Goal: Browse casually: Explore the website without a specific task or goal

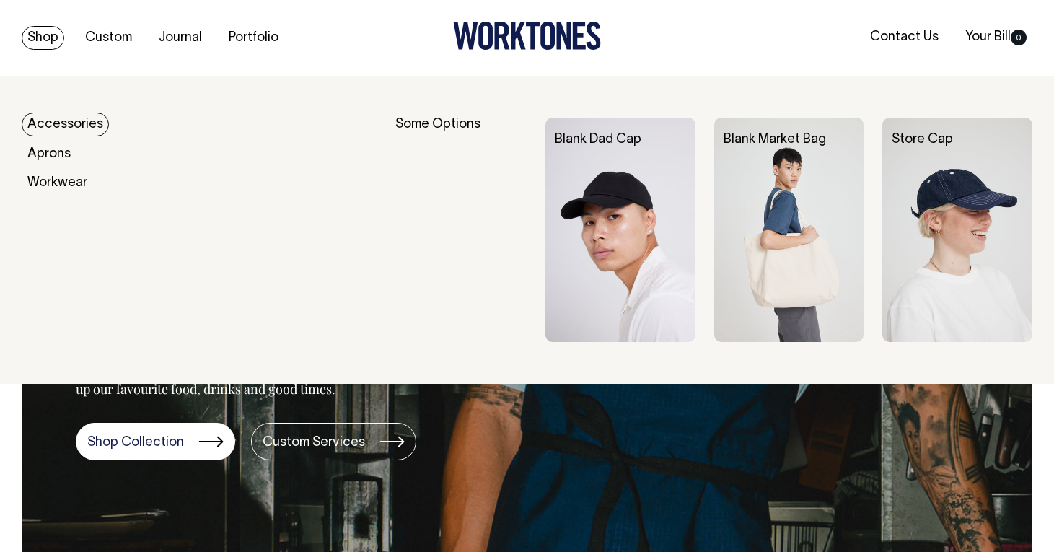
click at [76, 123] on link "Accessories" at bounding box center [65, 125] width 87 height 24
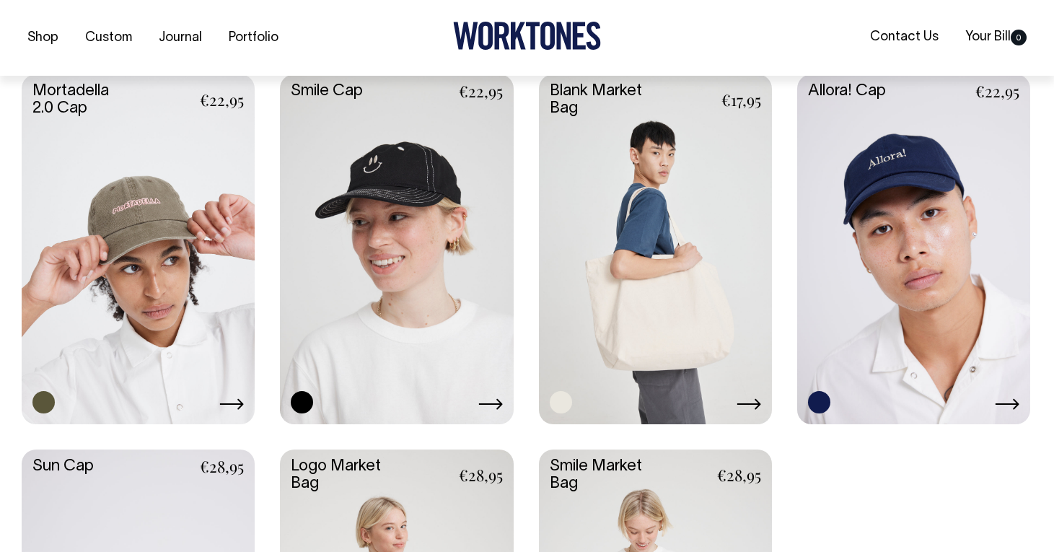
scroll to position [999, 0]
click at [677, 242] on link at bounding box center [655, 247] width 233 height 347
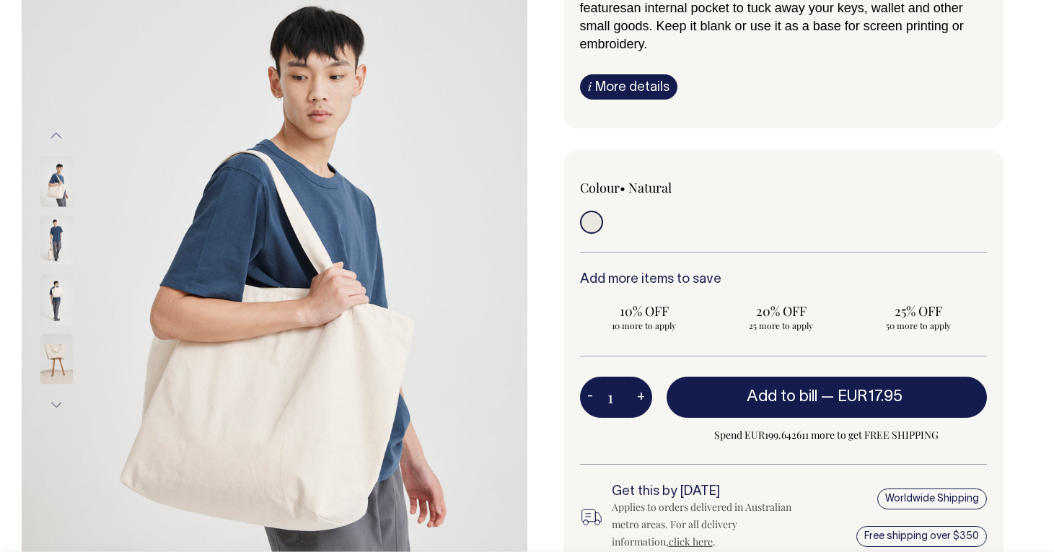
scroll to position [185, 0]
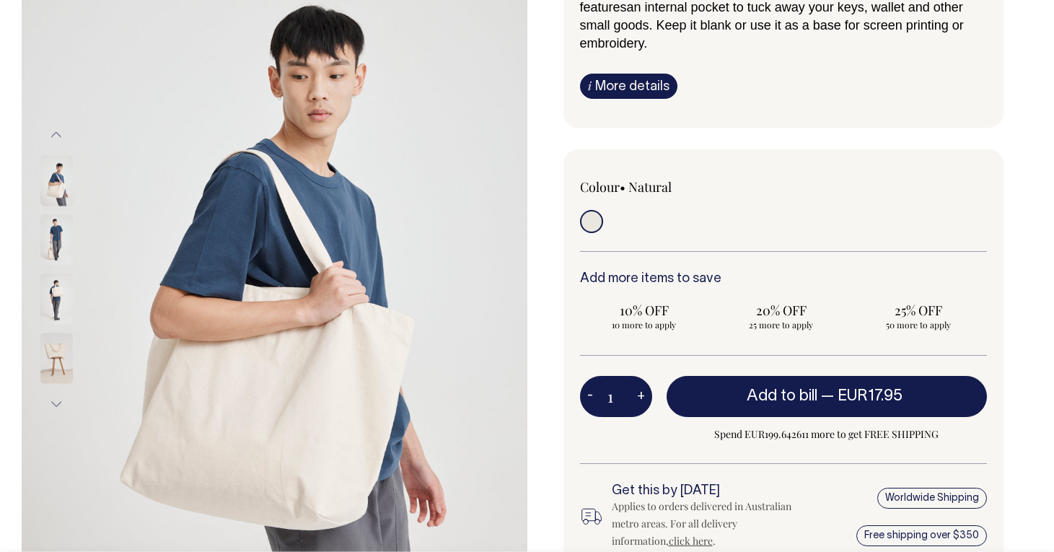
click at [53, 302] on img at bounding box center [56, 298] width 32 height 51
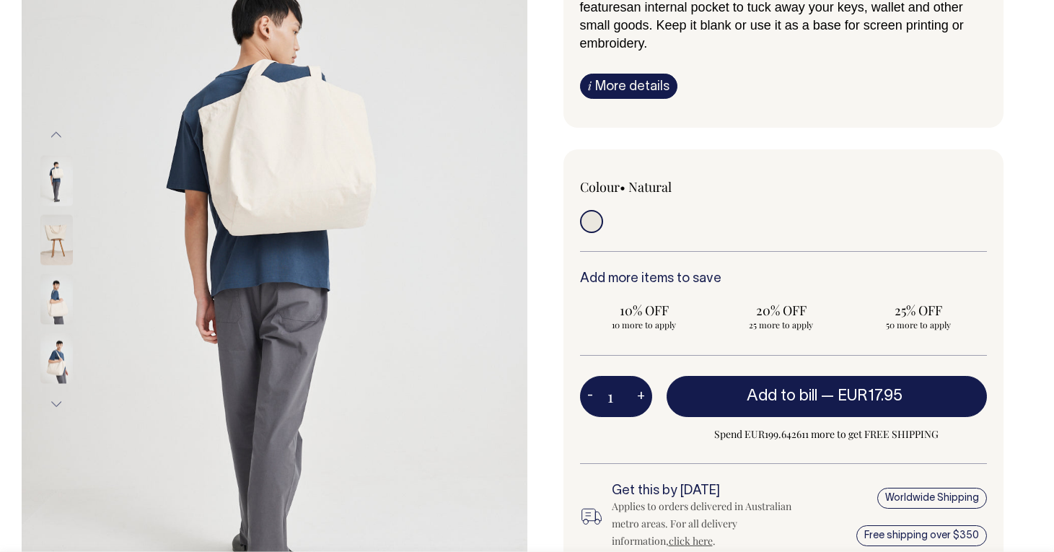
click at [58, 362] on img at bounding box center [56, 358] width 32 height 51
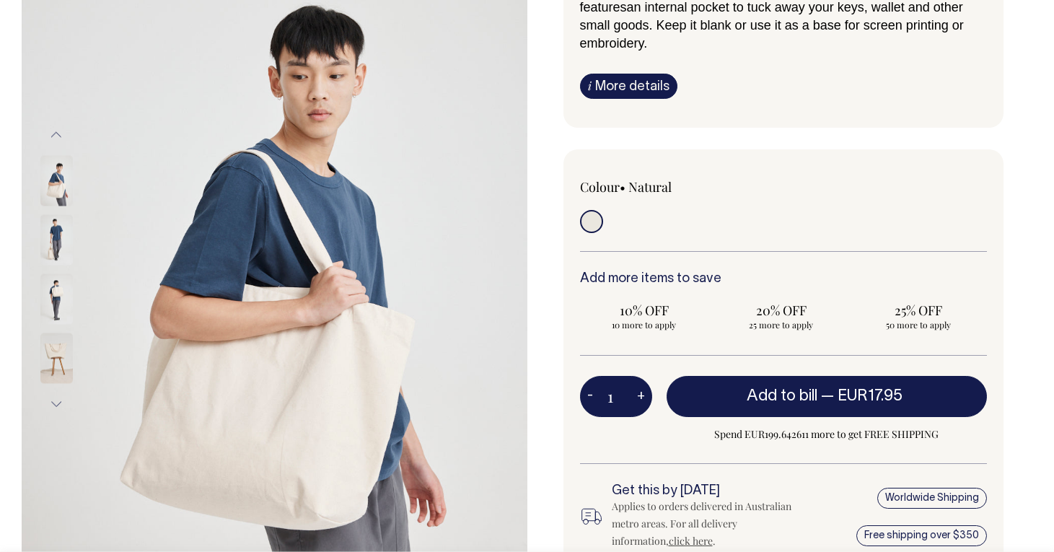
click at [57, 193] on img at bounding box center [56, 180] width 32 height 51
click at [61, 234] on img at bounding box center [56, 239] width 32 height 51
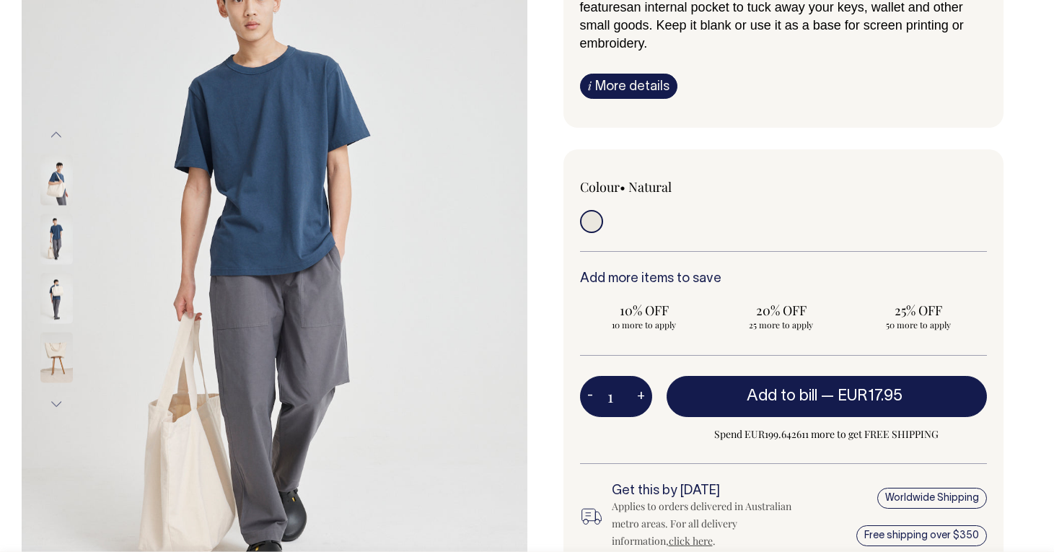
click at [61, 307] on img at bounding box center [56, 298] width 32 height 51
click at [54, 192] on img at bounding box center [56, 180] width 32 height 51
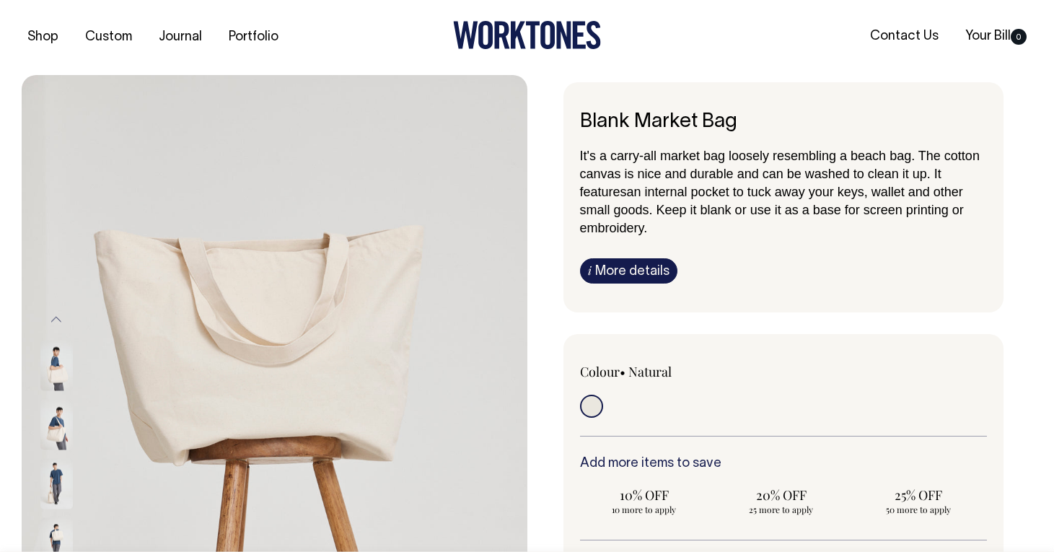
scroll to position [0, 0]
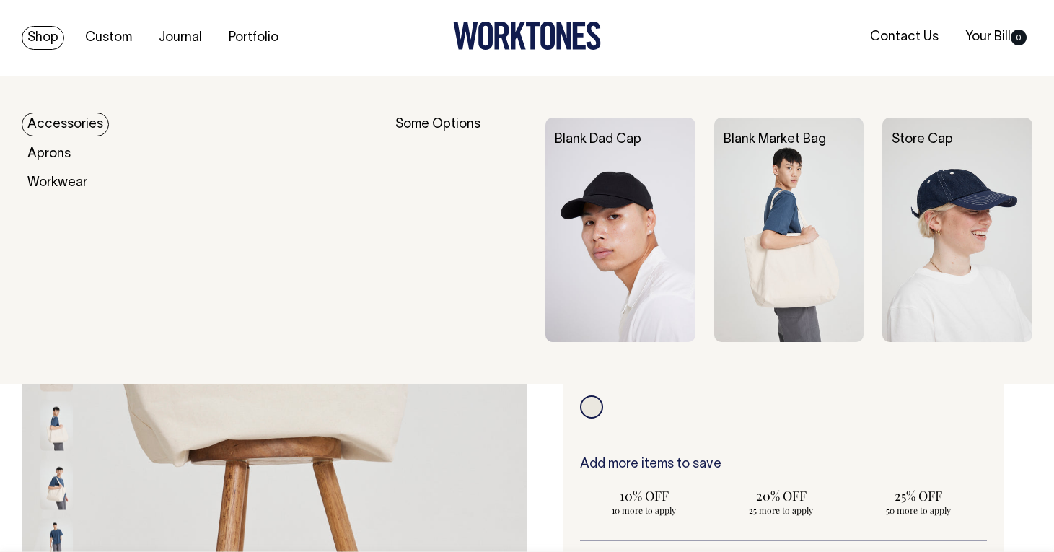
click at [53, 38] on link "Shop" at bounding box center [43, 38] width 43 height 24
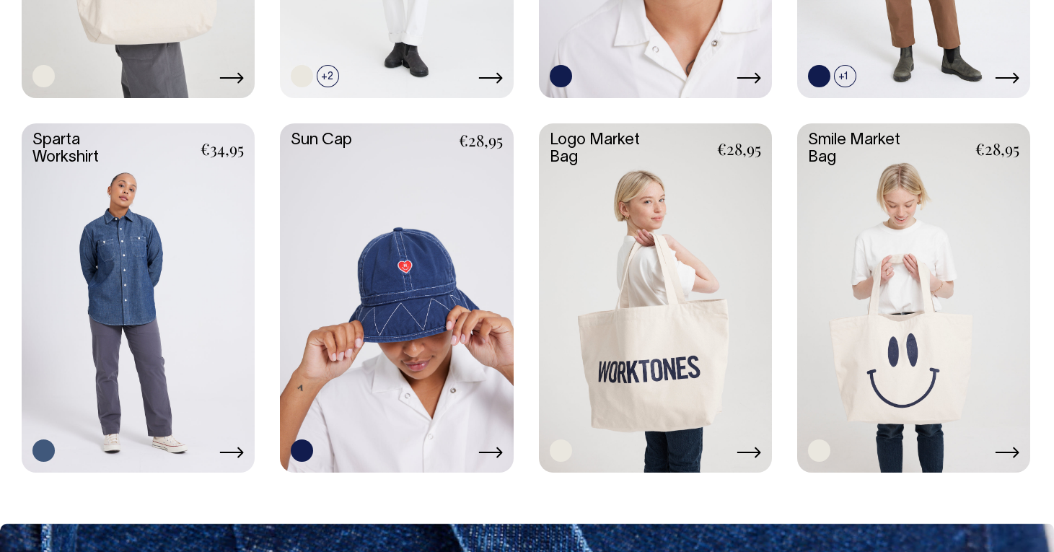
scroll to position [2449, 0]
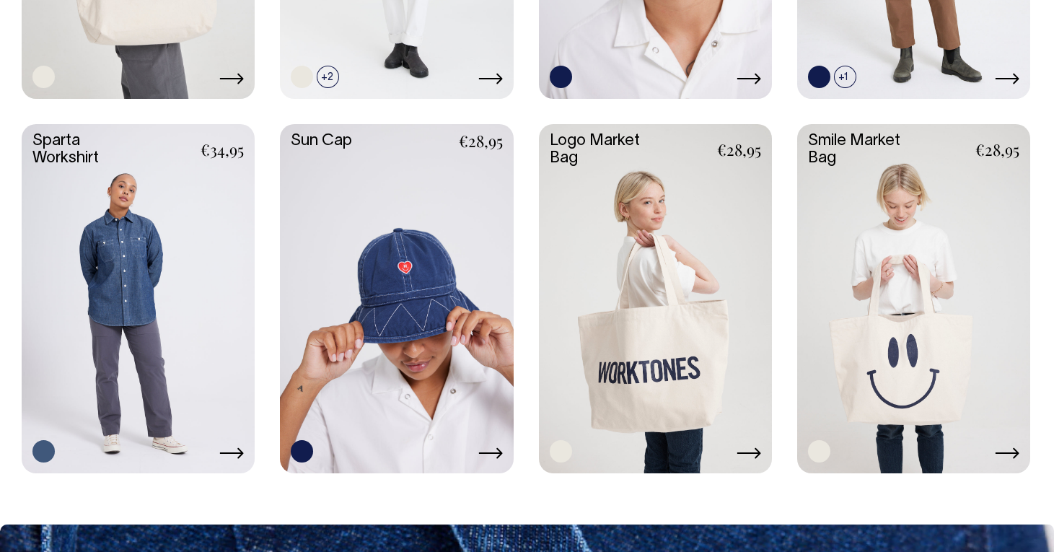
click at [622, 310] on link at bounding box center [655, 297] width 233 height 347
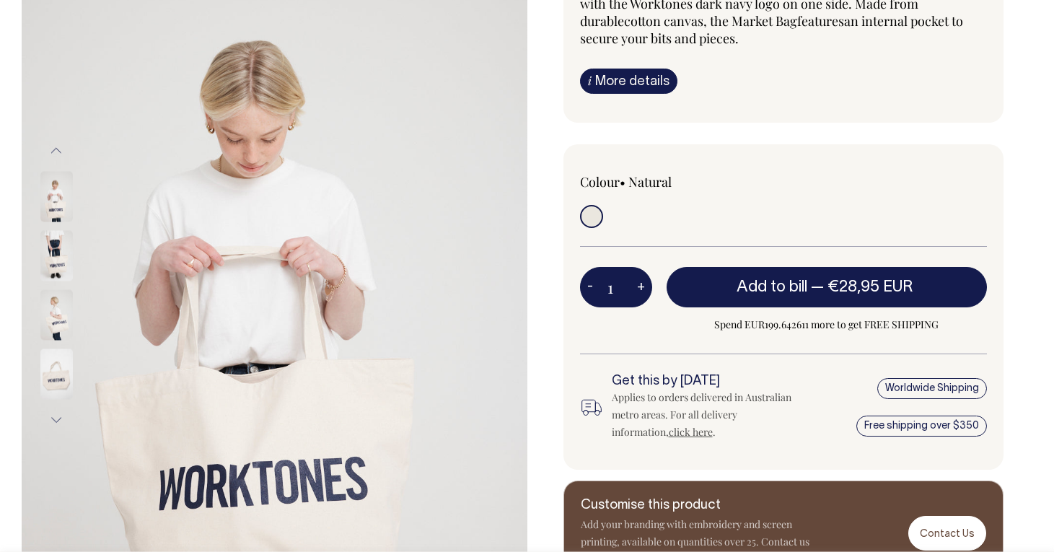
scroll to position [169, 0]
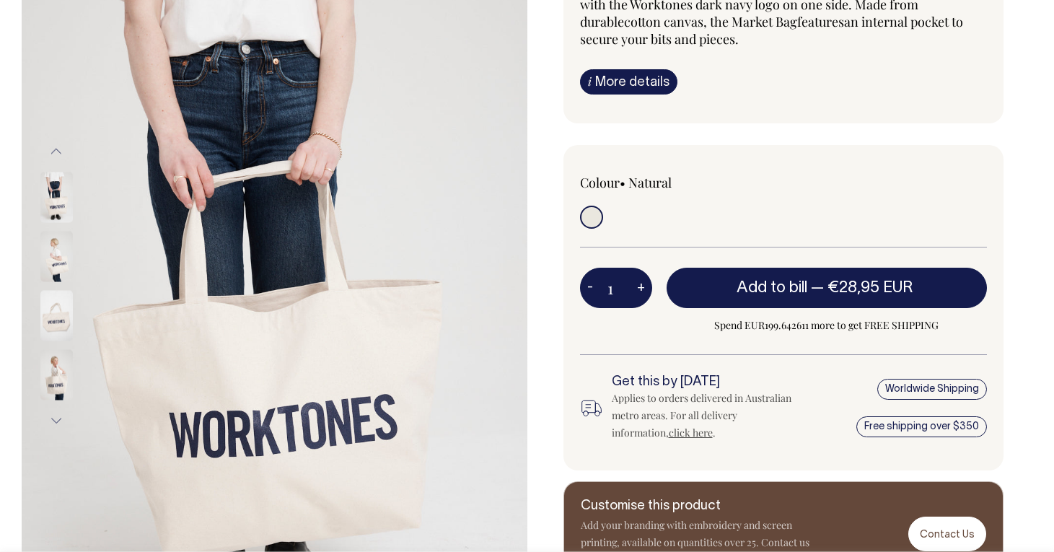
click at [53, 370] on img at bounding box center [56, 374] width 32 height 51
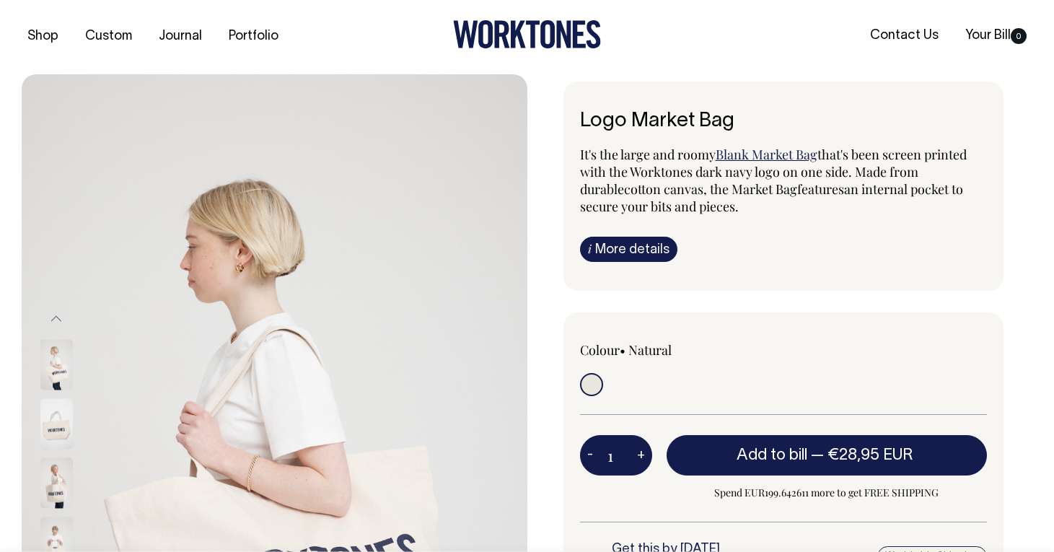
scroll to position [0, 0]
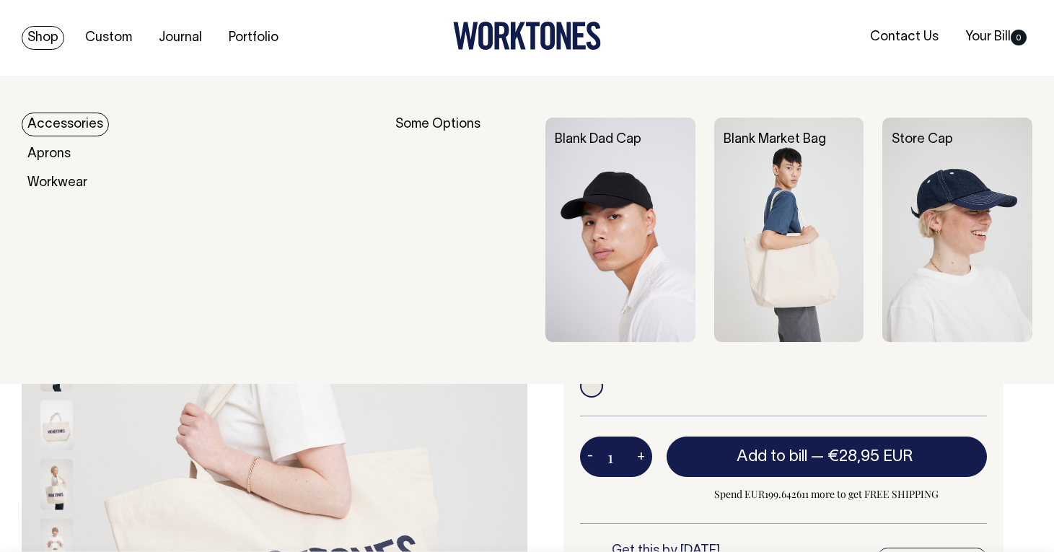
click at [828, 183] on img at bounding box center [789, 230] width 150 height 224
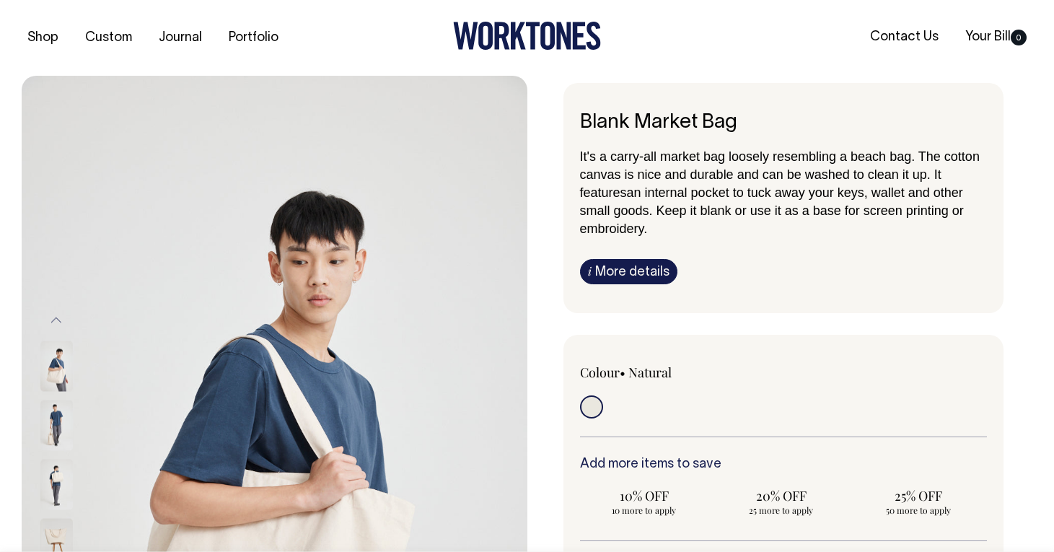
click at [58, 427] on img at bounding box center [56, 425] width 32 height 51
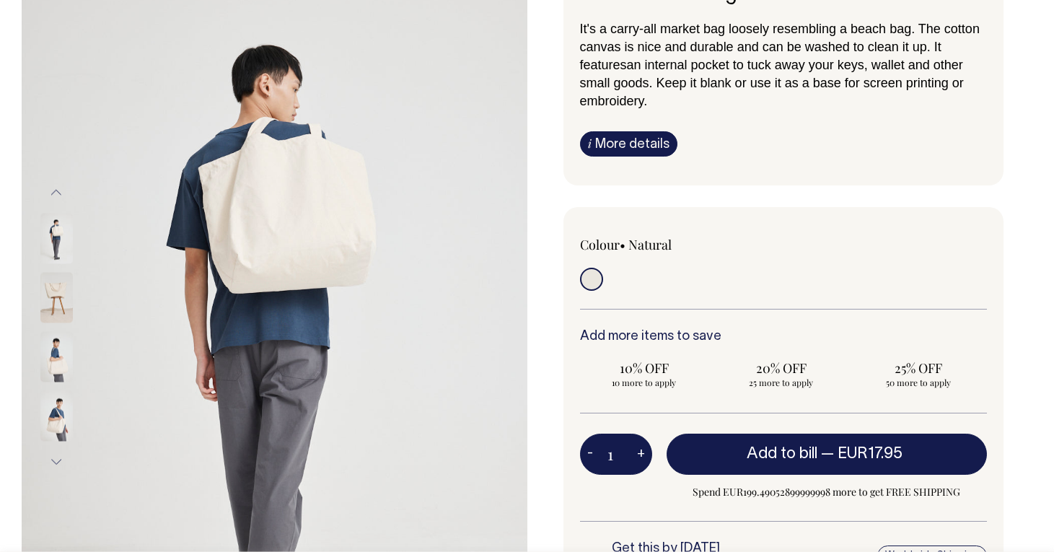
click at [67, 413] on img at bounding box center [56, 415] width 32 height 51
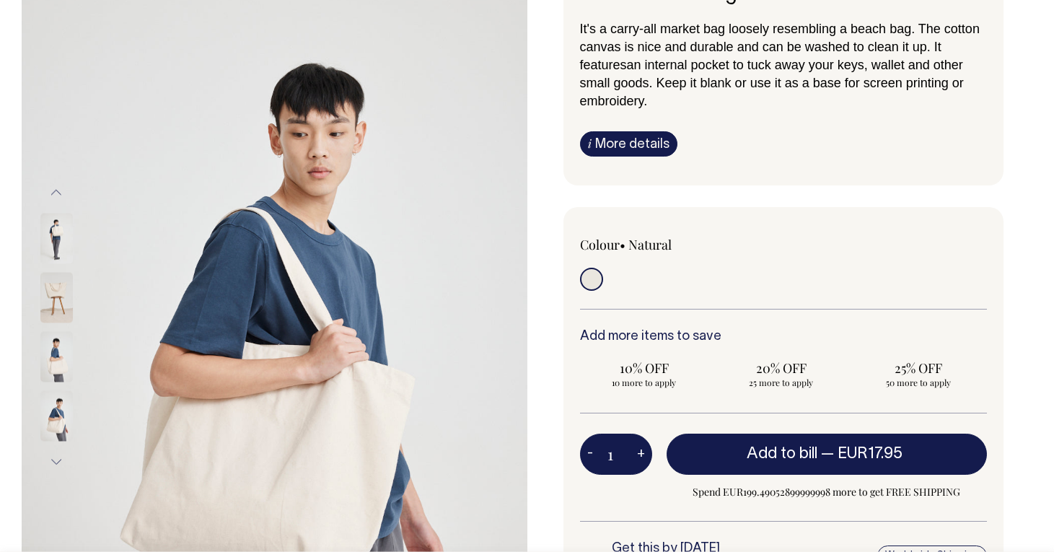
scroll to position [128, 0]
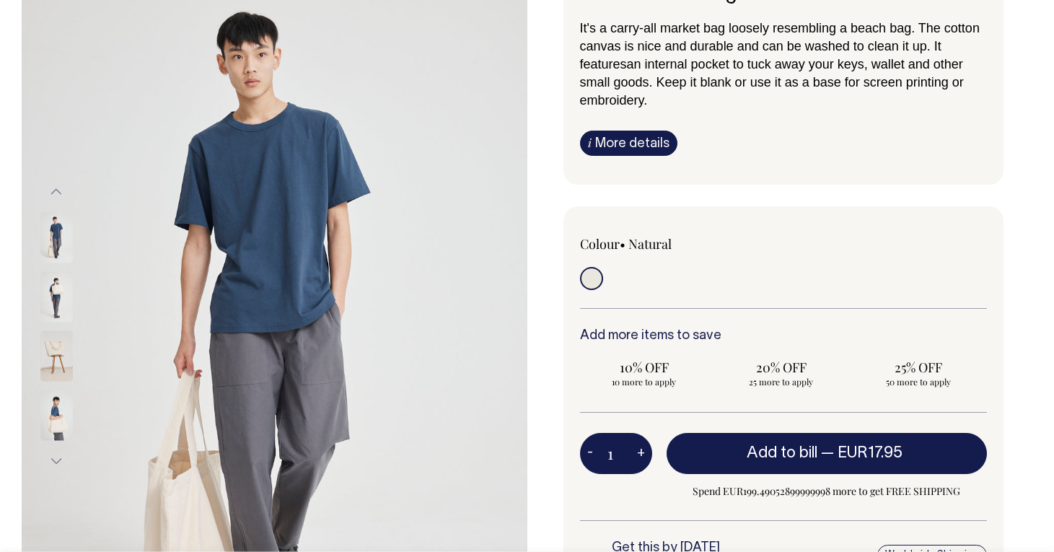
click at [53, 463] on button "Next" at bounding box center [56, 460] width 22 height 32
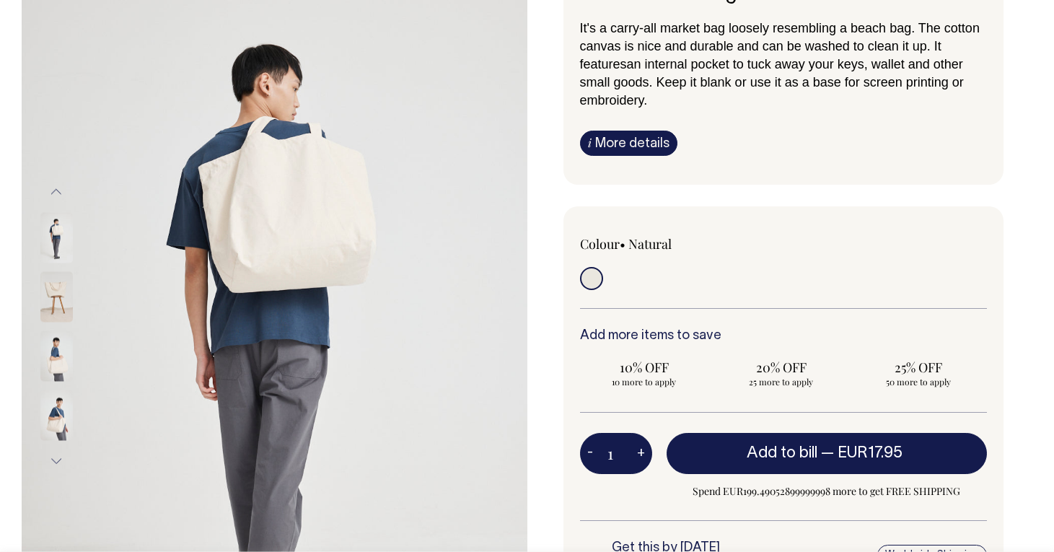
click at [55, 464] on button "Next" at bounding box center [56, 460] width 22 height 32
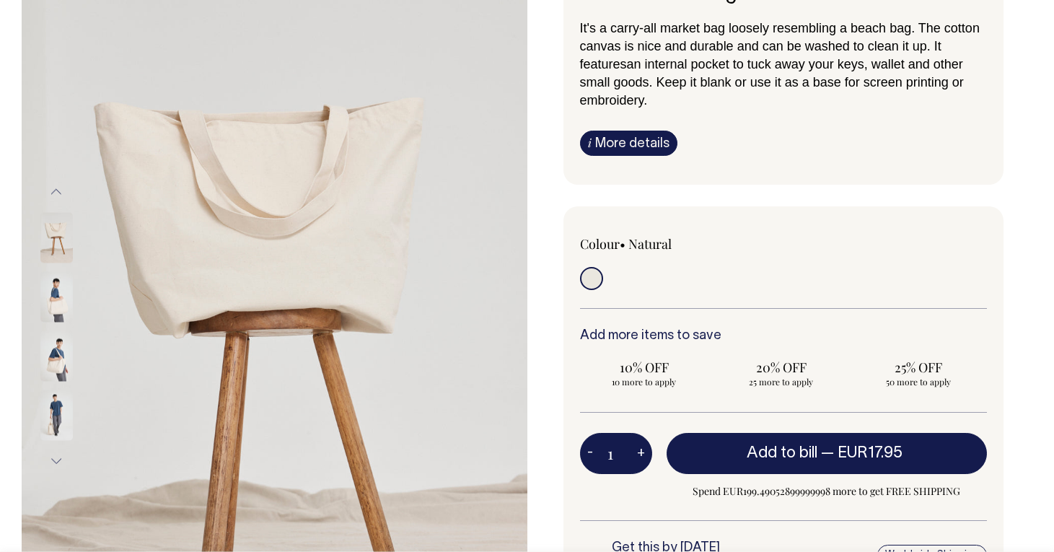
click at [53, 426] on img at bounding box center [56, 415] width 32 height 51
click at [53, 234] on img at bounding box center [56, 237] width 32 height 51
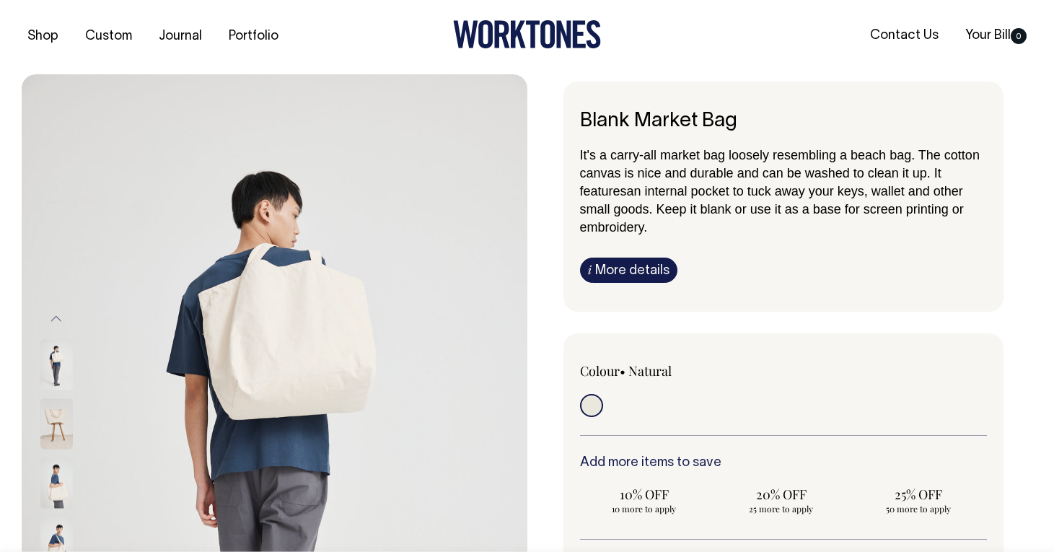
scroll to position [0, 0]
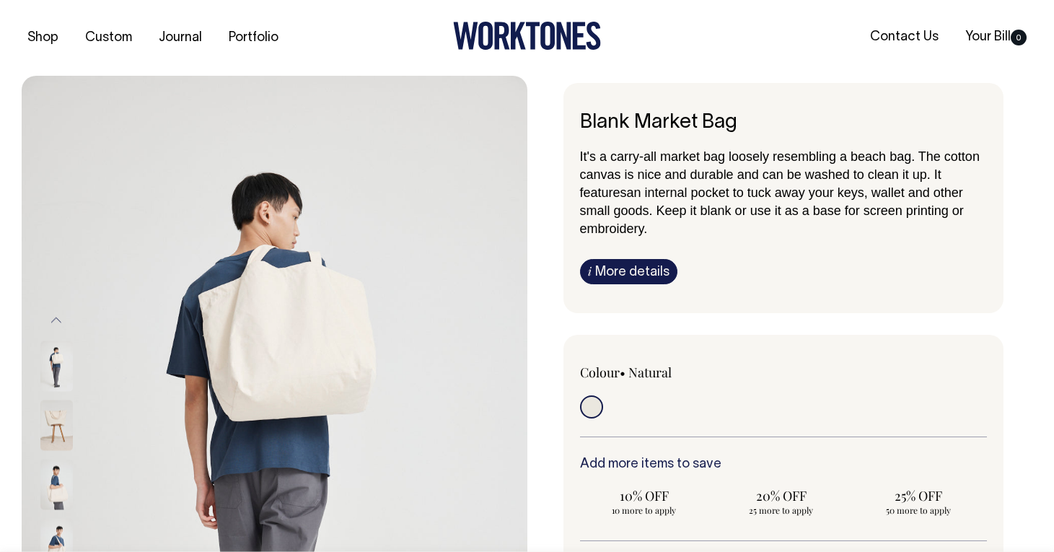
click at [45, 433] on img at bounding box center [56, 425] width 32 height 51
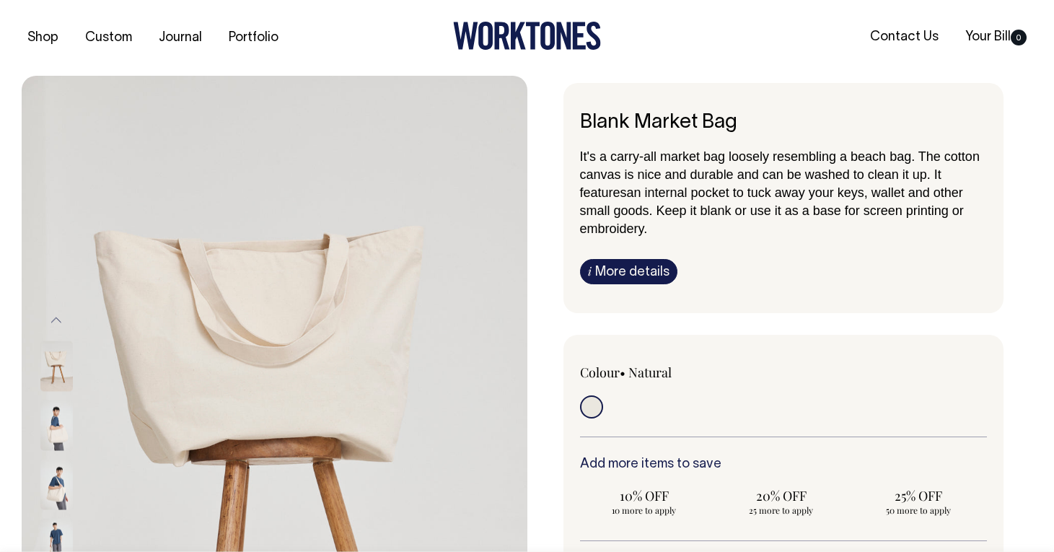
click at [56, 490] on img at bounding box center [56, 484] width 32 height 51
